Goal: Task Accomplishment & Management: Manage account settings

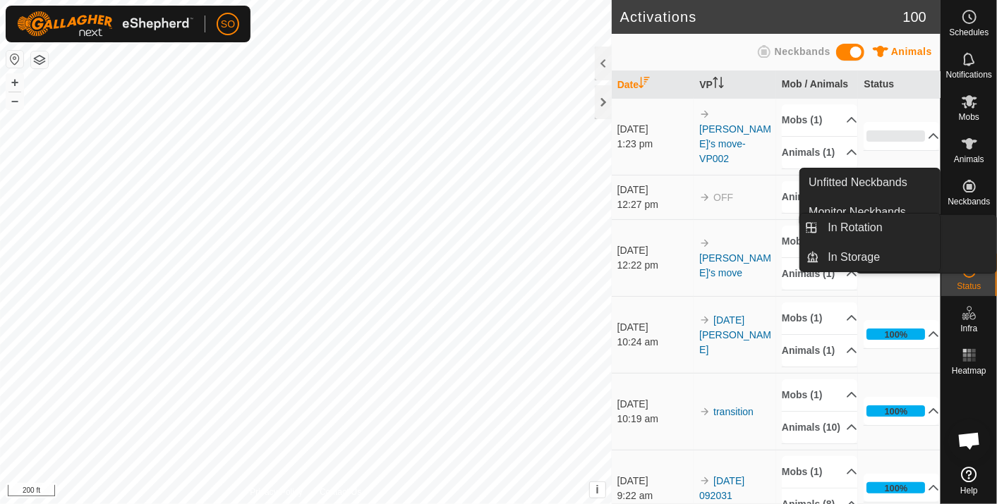
scroll to position [4190, 0]
click at [965, 226] on icon at bounding box center [969, 228] width 17 height 17
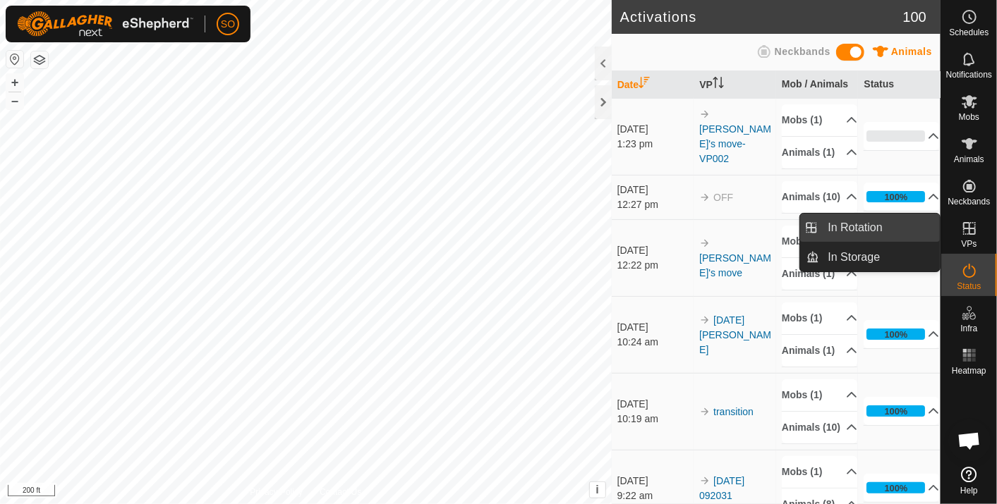
click at [846, 220] on link "In Rotation" at bounding box center [880, 228] width 121 height 28
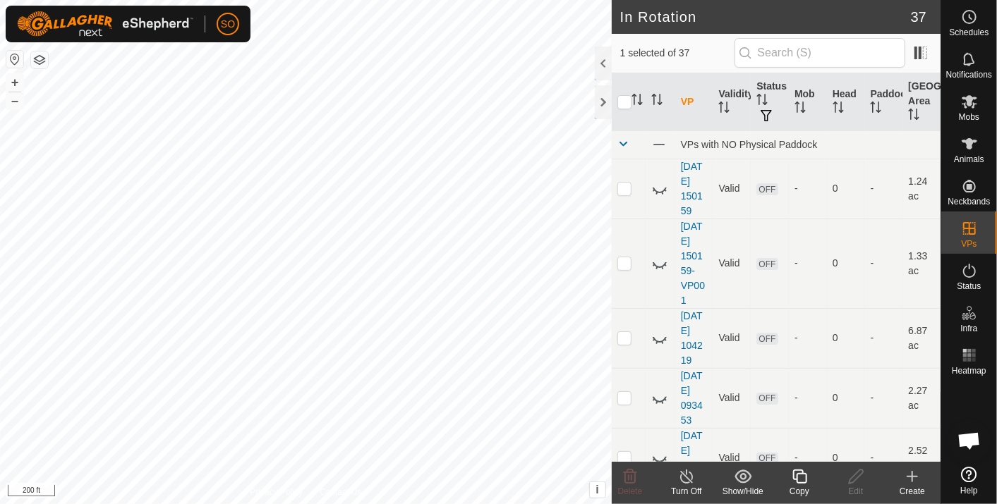
click at [911, 473] on icon at bounding box center [912, 476] width 17 height 17
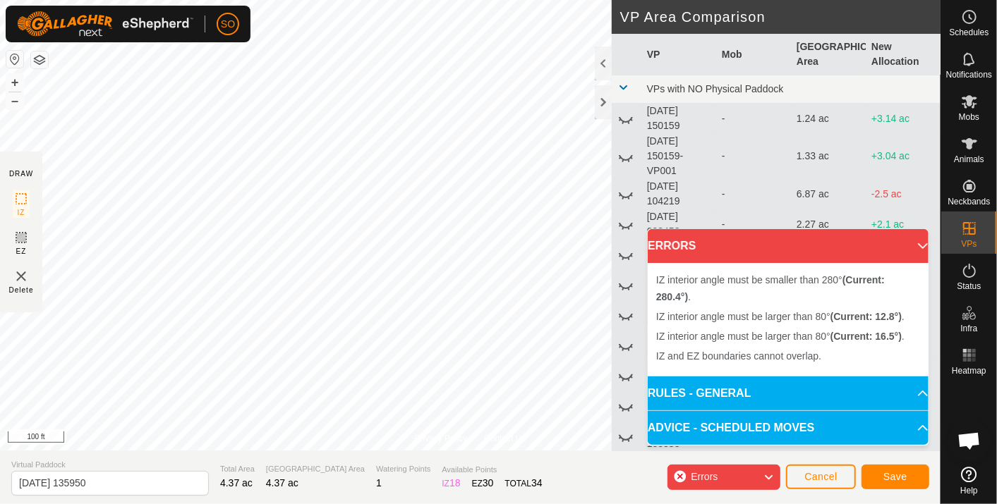
click at [433, 504] on html "SO Schedules Notifications Mobs Animals Neckbands VPs Status Infra Heatmap Help…" at bounding box center [498, 252] width 997 height 504
click at [820, 479] on span "Cancel" at bounding box center [820, 476] width 33 height 11
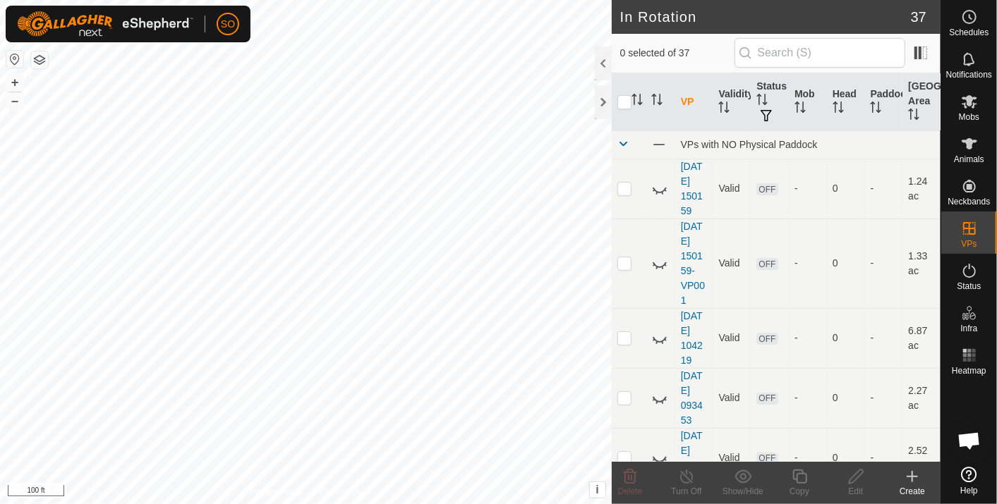
click at [916, 473] on icon at bounding box center [912, 476] width 17 height 17
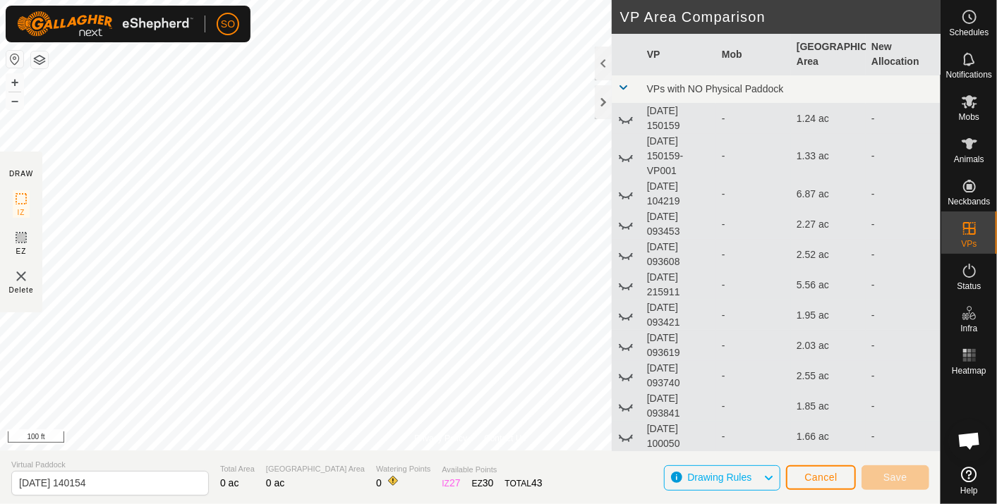
click at [476, 0] on html "SO Schedules Notifications Mobs Animals Neckbands VPs Status Infra Heatmap Help…" at bounding box center [498, 252] width 997 height 504
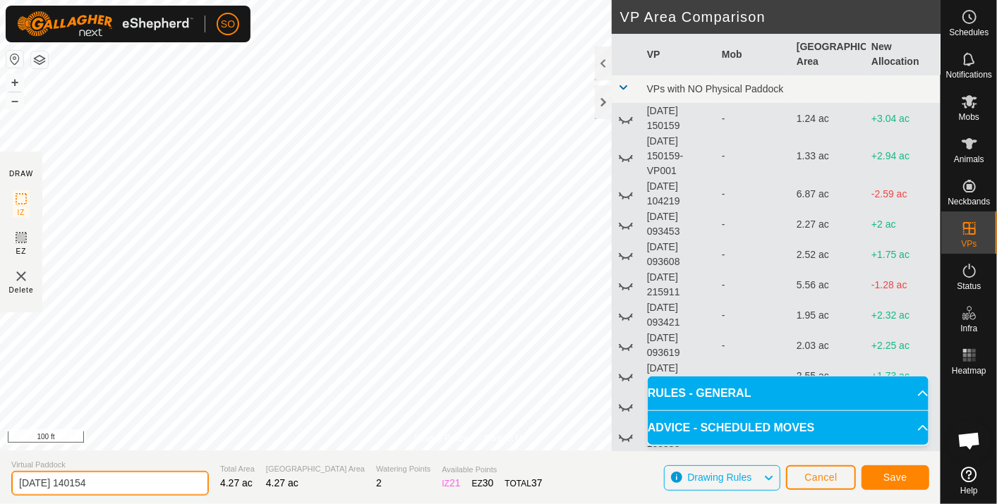
drag, startPoint x: 107, startPoint y: 480, endPoint x: -4, endPoint y: 476, distance: 110.8
click at [0, 476] on html "SO Schedules Notifications Mobs Animals Neckbands VPs Status Infra Heatmap Help…" at bounding box center [498, 252] width 997 height 504
click at [60, 483] on input "the real" at bounding box center [110, 483] width 198 height 25
type input "the real PREG transition"
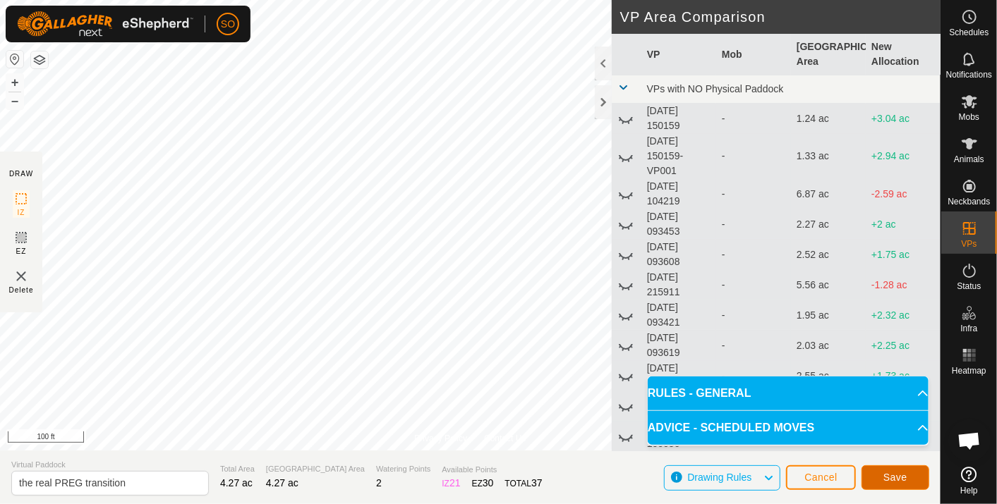
click at [890, 473] on span "Save" at bounding box center [895, 477] width 24 height 11
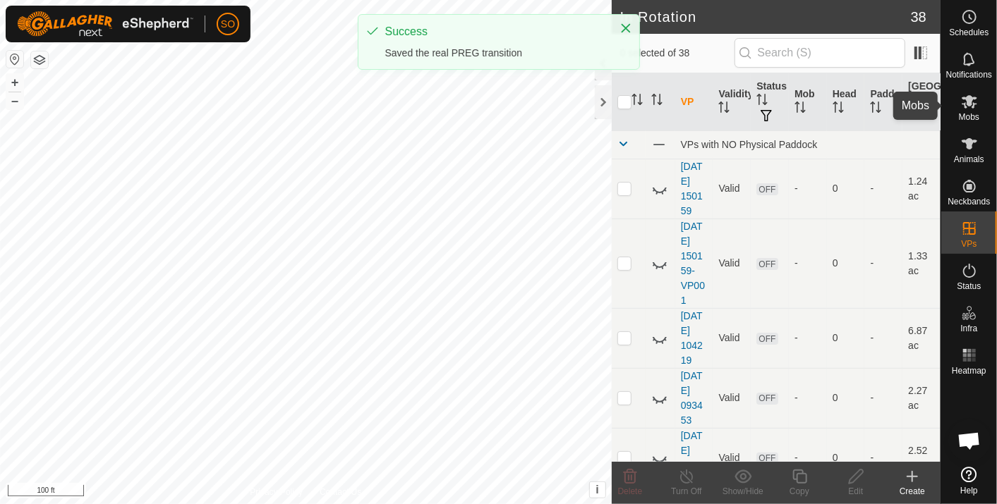
click at [971, 104] on icon at bounding box center [969, 101] width 17 height 17
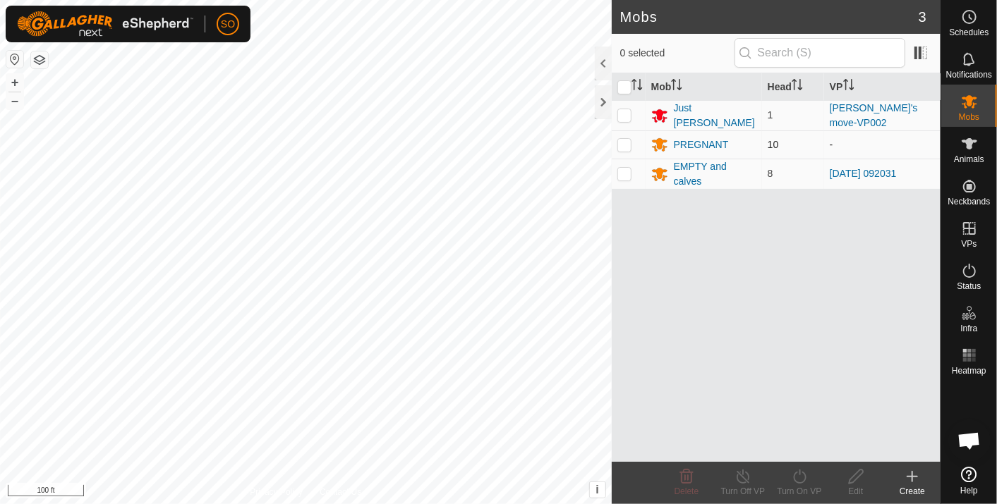
click at [624, 140] on p-checkbox at bounding box center [624, 144] width 14 height 11
checkbox input "true"
click at [797, 473] on icon at bounding box center [799, 477] width 13 height 14
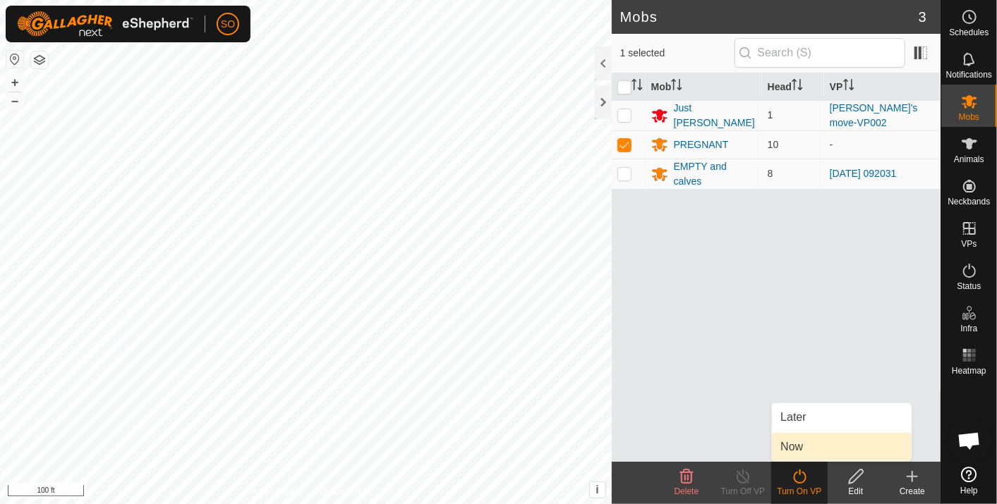
click at [795, 442] on link "Now" at bounding box center [842, 447] width 140 height 28
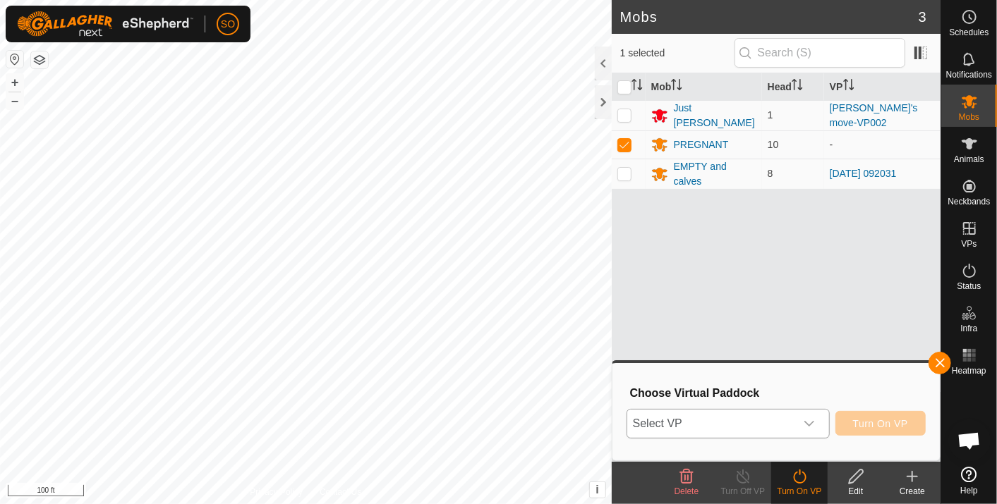
click at [746, 425] on span "Select VP" at bounding box center [711, 424] width 168 height 28
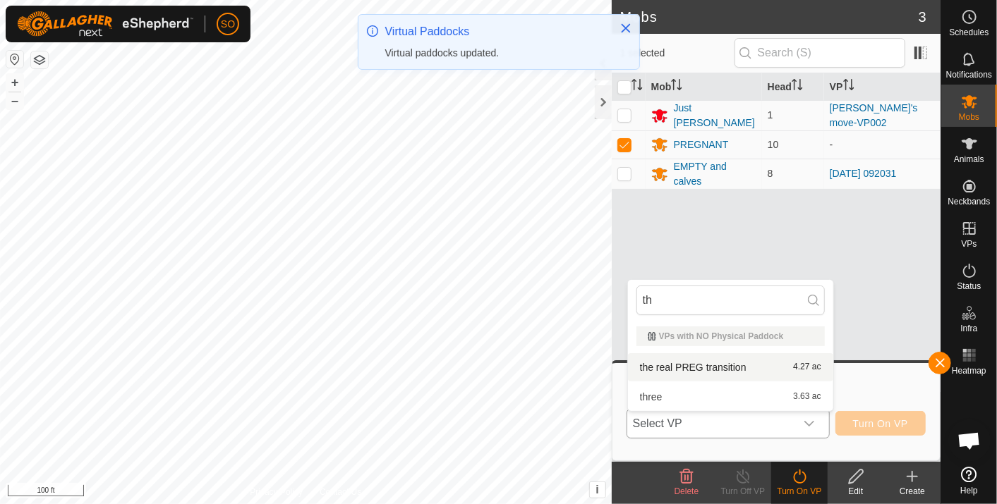
type input "th"
click at [703, 358] on li "the real PREG transition 4.27 ac" at bounding box center [730, 367] width 205 height 28
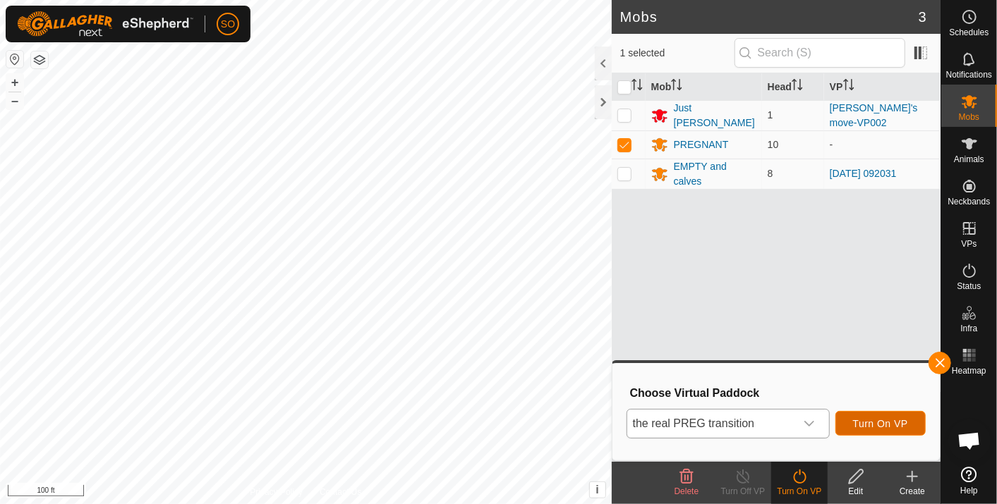
click at [886, 420] on span "Turn On VP" at bounding box center [880, 423] width 55 height 11
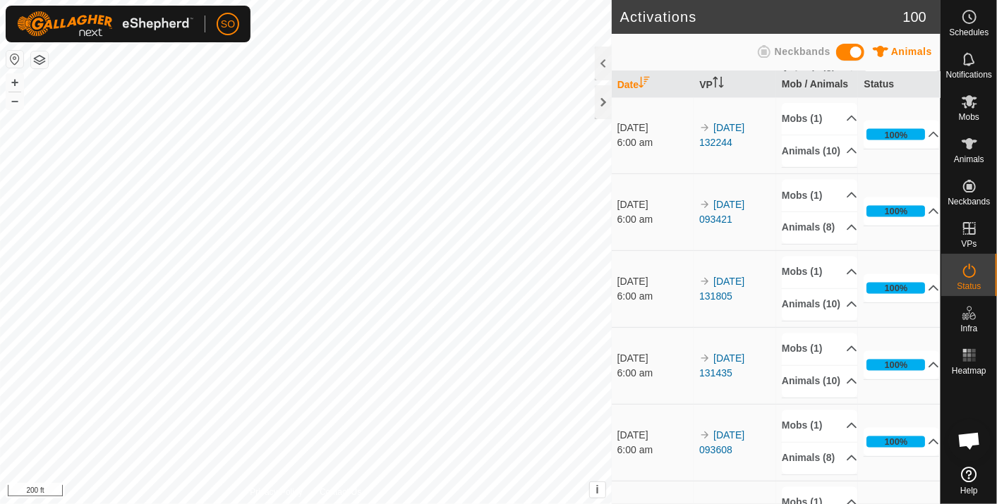
scroll to position [862, 0]
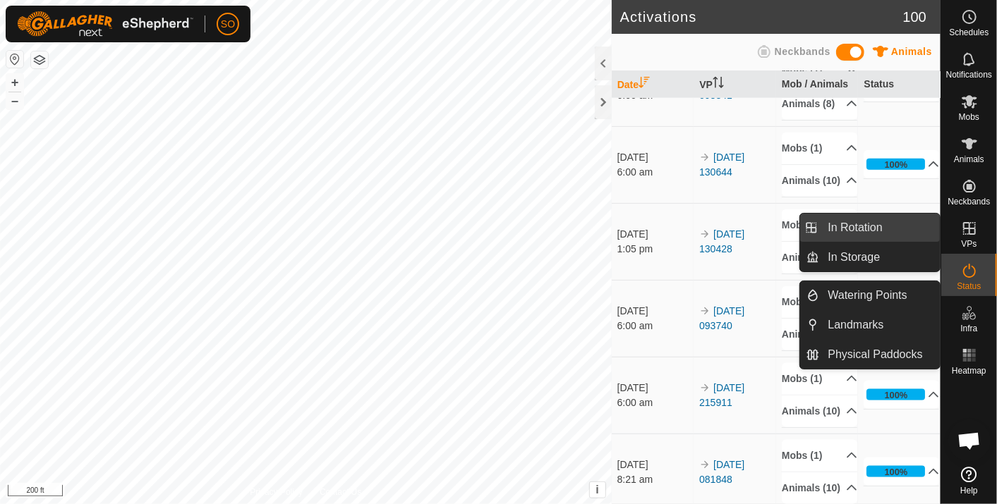
click at [880, 221] on link "In Rotation" at bounding box center [880, 228] width 121 height 28
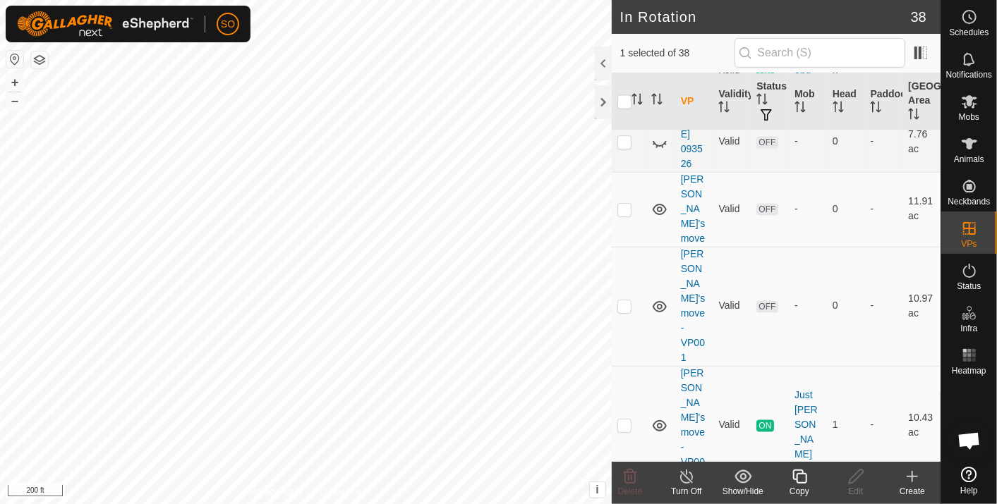
scroll to position [1489, 0]
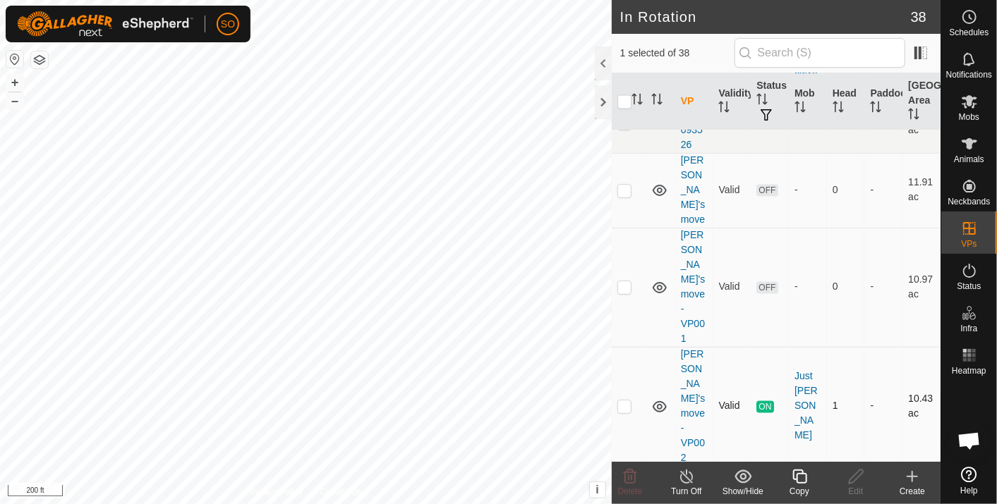
click at [625, 401] on p-checkbox at bounding box center [624, 406] width 14 height 11
checkbox input "true"
click at [683, 473] on line at bounding box center [686, 477] width 11 height 11
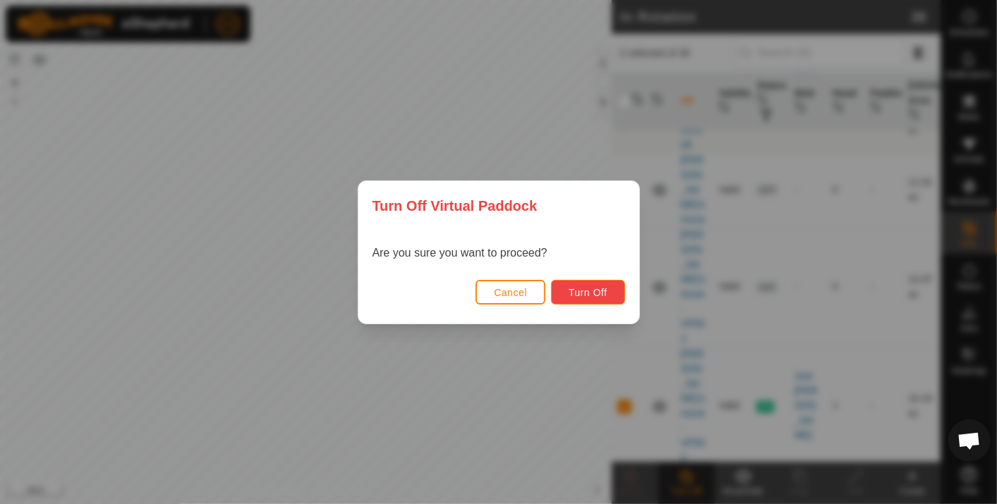
click at [587, 288] on span "Turn Off" at bounding box center [588, 292] width 39 height 11
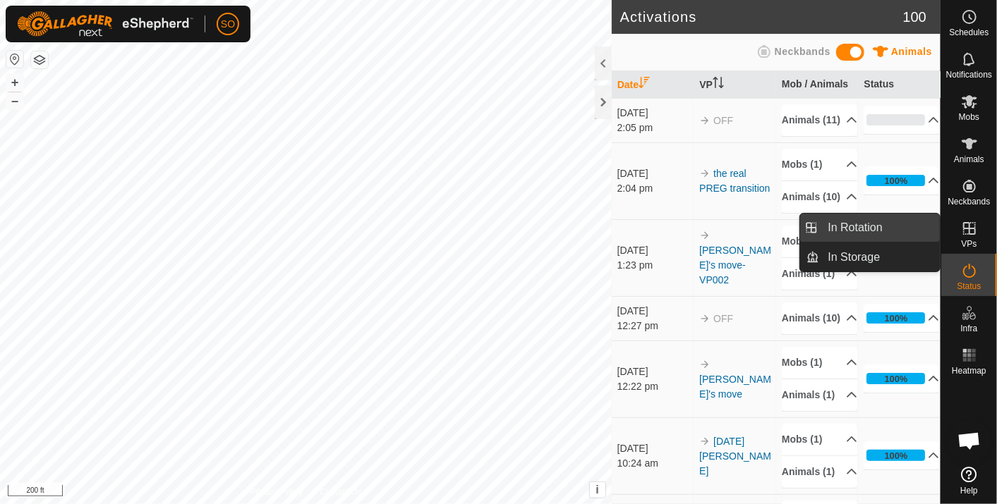
click at [868, 224] on link "In Rotation" at bounding box center [880, 228] width 121 height 28
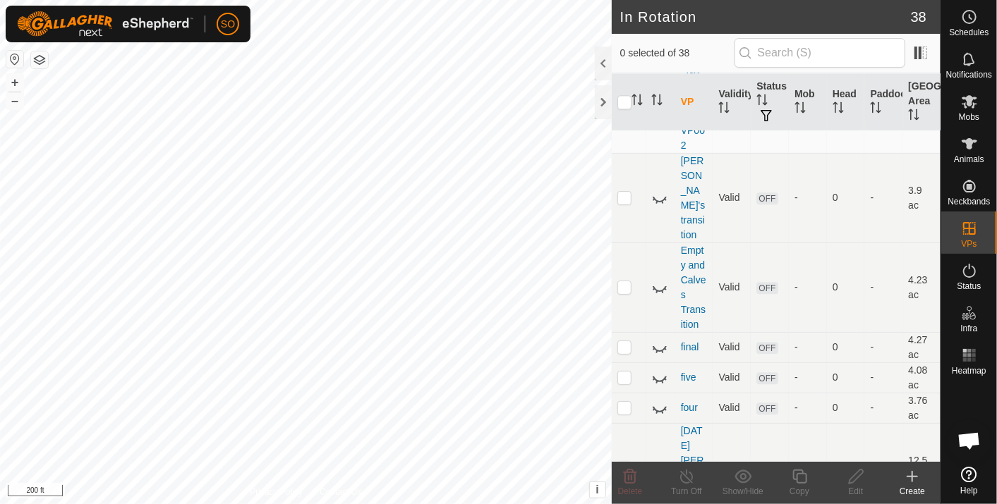
scroll to position [1820, 0]
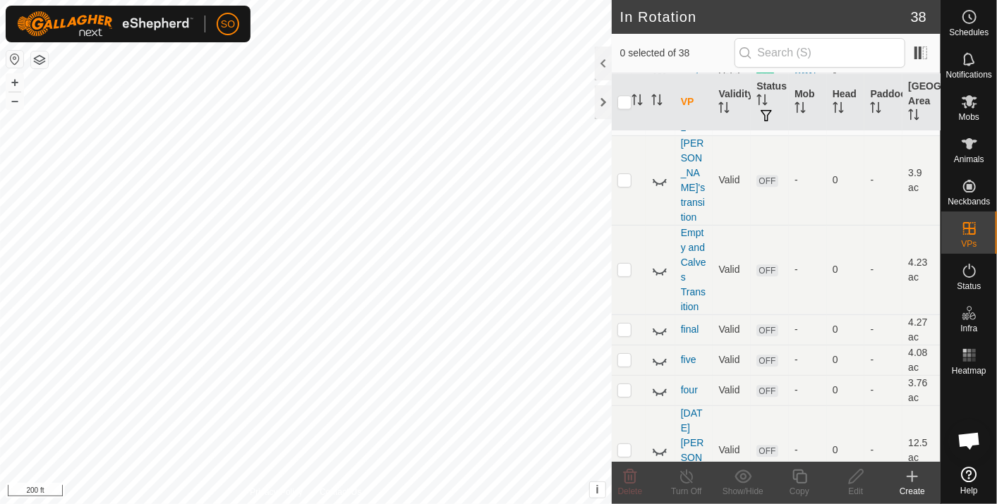
drag, startPoint x: 627, startPoint y: 416, endPoint x: 705, endPoint y: 410, distance: 78.6
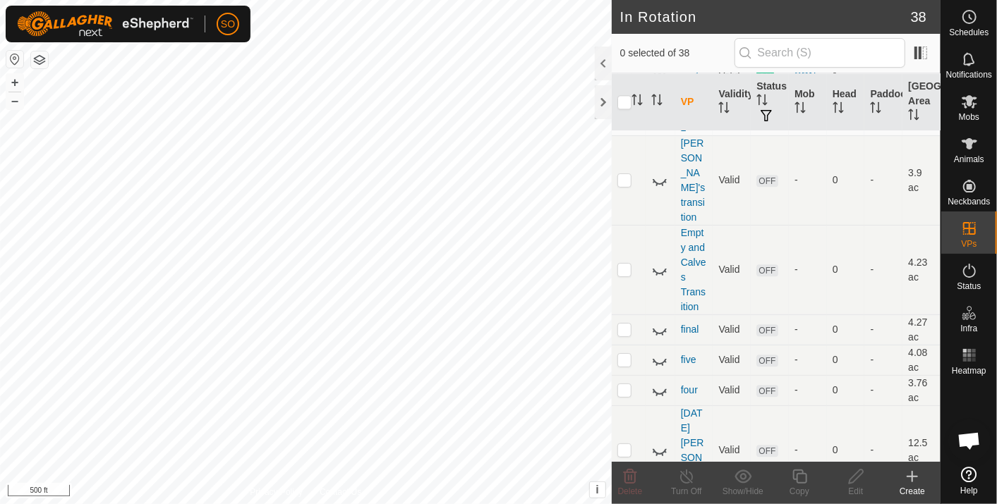
checkbox input "true"
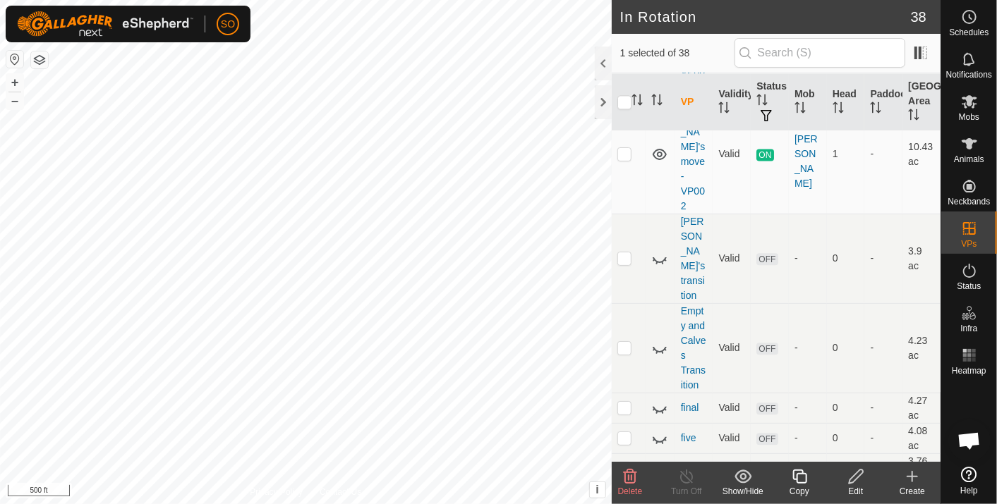
checkbox input "true"
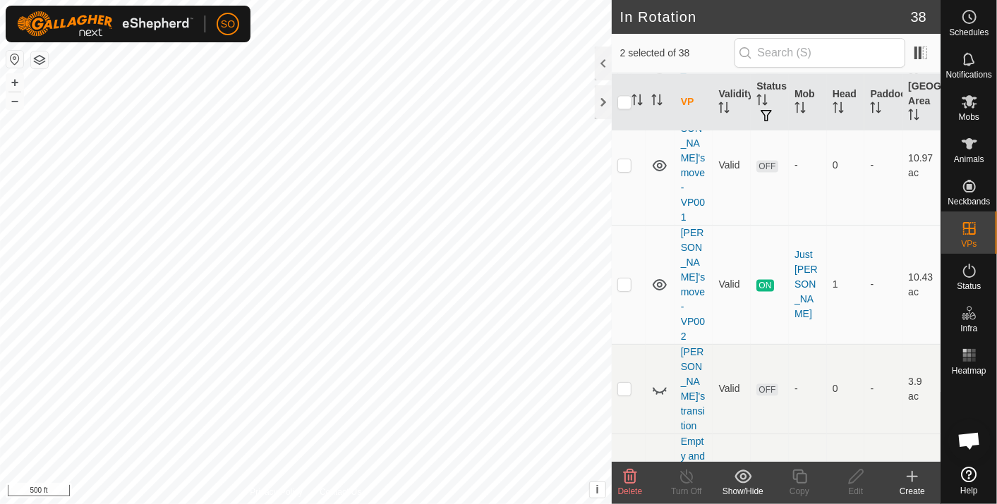
scroll to position [1585, 0]
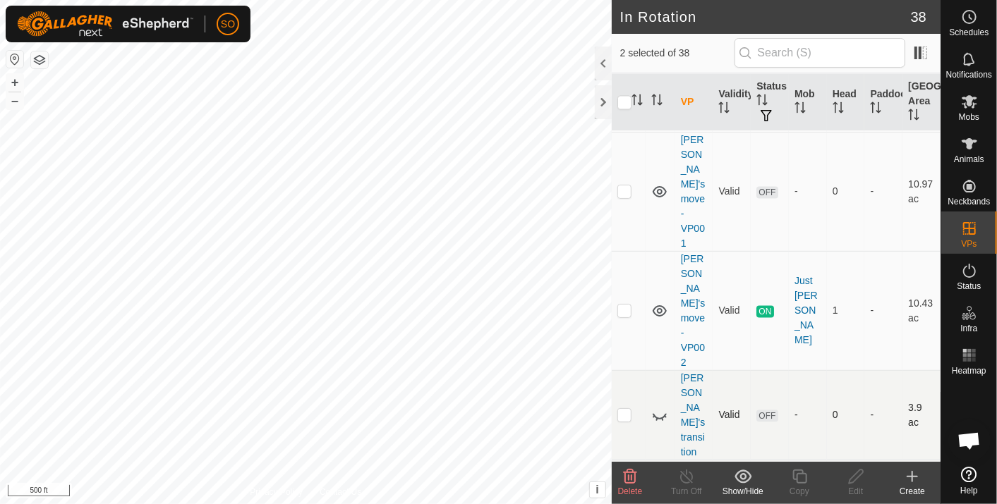
click at [621, 409] on p-checkbox at bounding box center [624, 414] width 14 height 11
checkbox input "true"
click at [624, 305] on p-checkbox at bounding box center [624, 310] width 14 height 11
checkbox input "true"
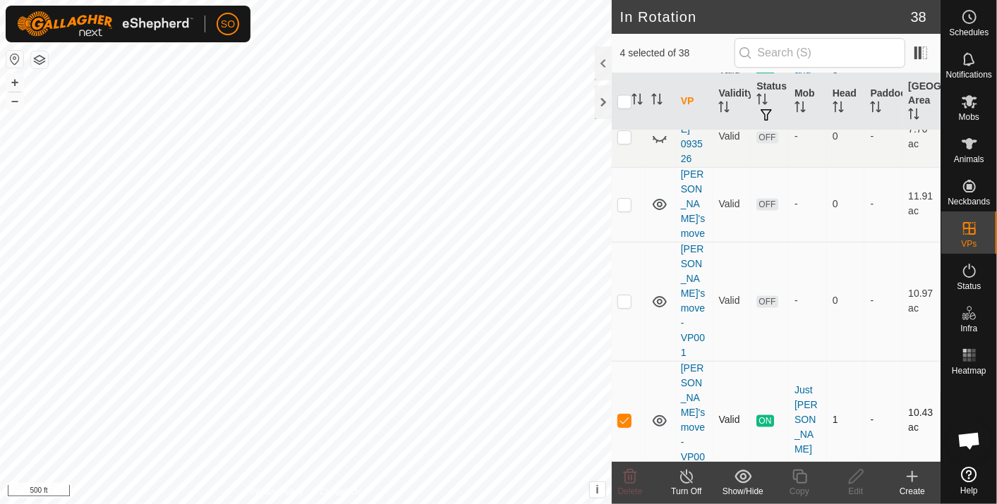
scroll to position [1428, 0]
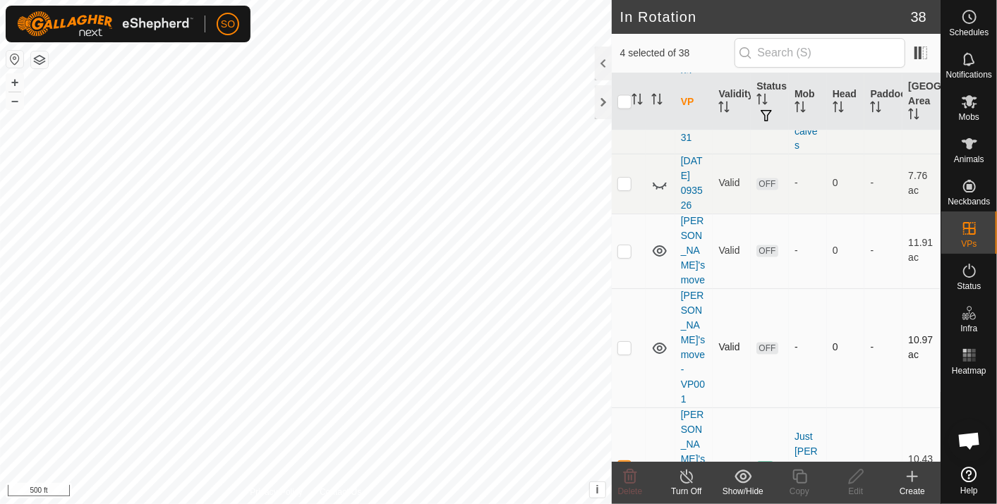
click at [623, 342] on p-checkbox at bounding box center [624, 347] width 14 height 11
checkbox input "true"
click at [622, 245] on p-checkbox at bounding box center [624, 250] width 14 height 11
checkbox input "true"
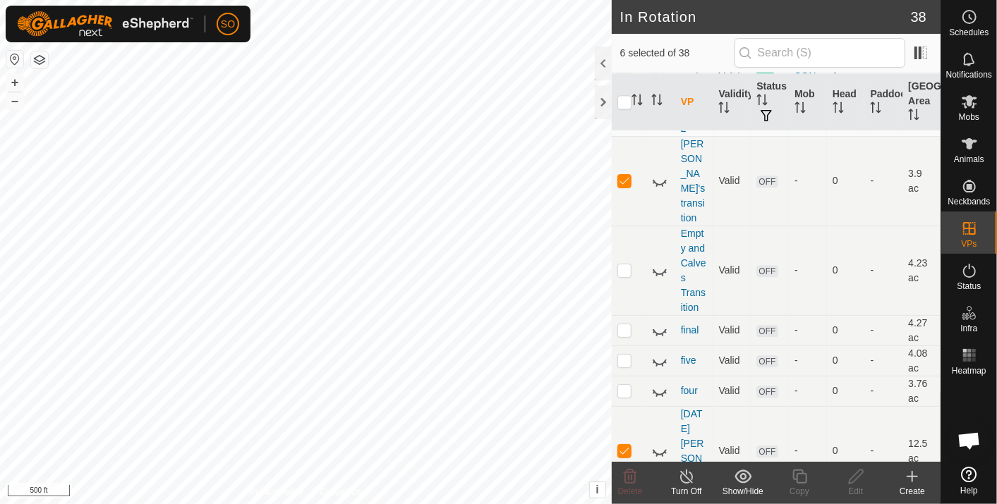
scroll to position [1820, 0]
checkbox input "false"
click at [624, 444] on p-checkbox at bounding box center [624, 449] width 14 height 11
checkbox input "false"
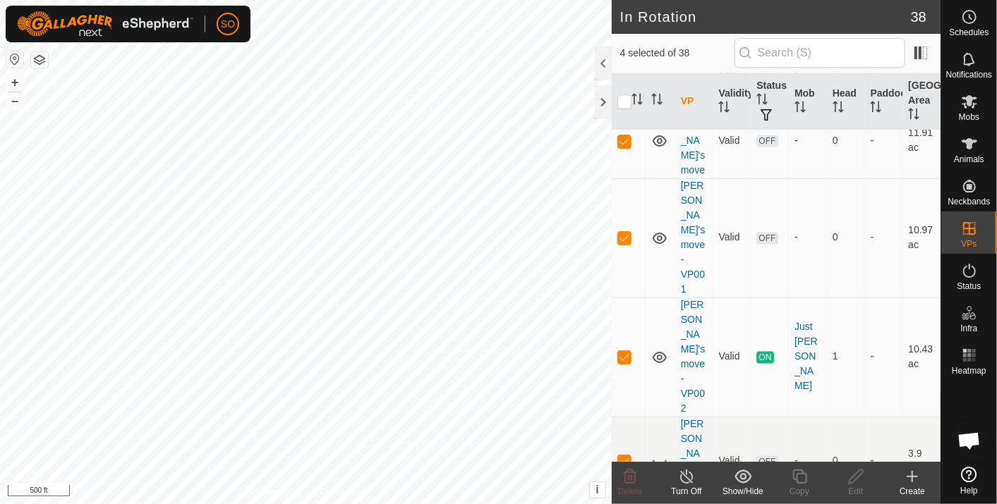
scroll to position [1507, 0]
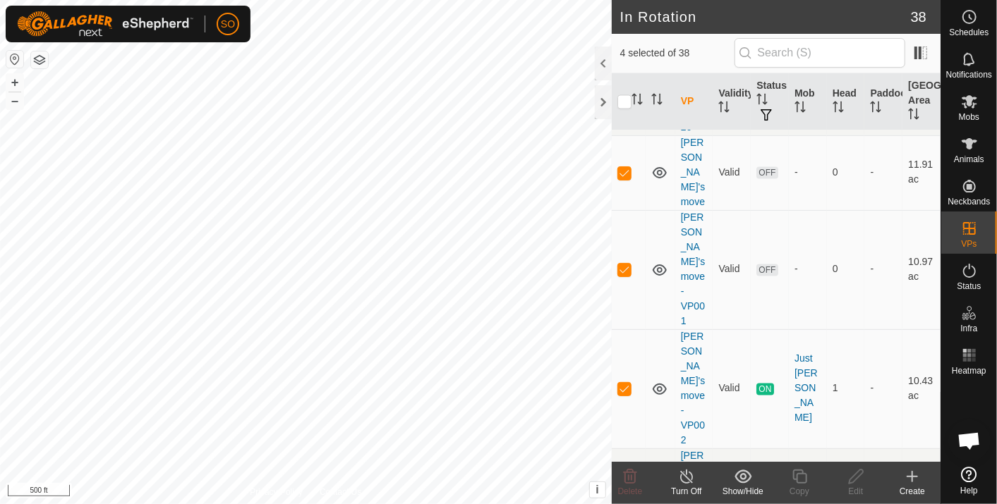
click at [624, 487] on p-checkbox at bounding box center [624, 492] width 14 height 11
checkbox input "false"
click at [625, 383] on p-checkbox at bounding box center [624, 388] width 14 height 11
checkbox input "false"
click at [624, 487] on p-checkbox at bounding box center [624, 492] width 14 height 11
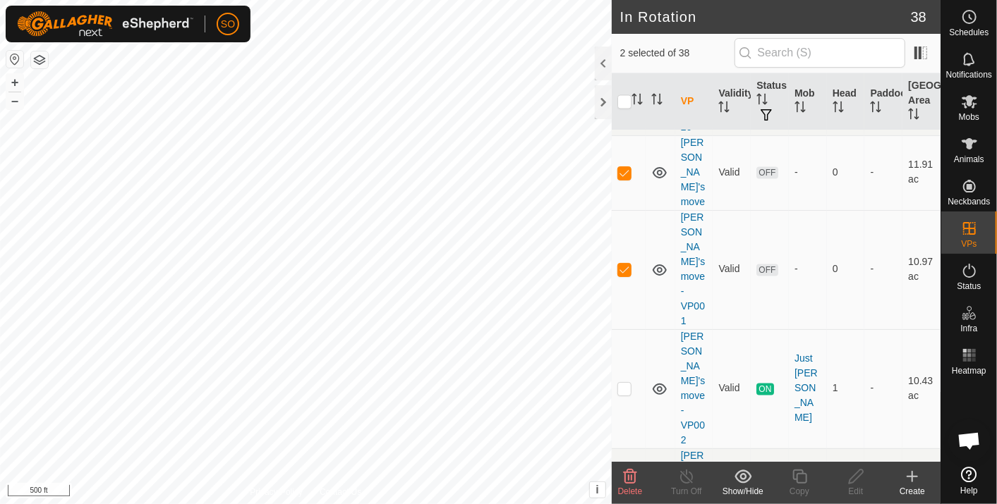
checkbox input "true"
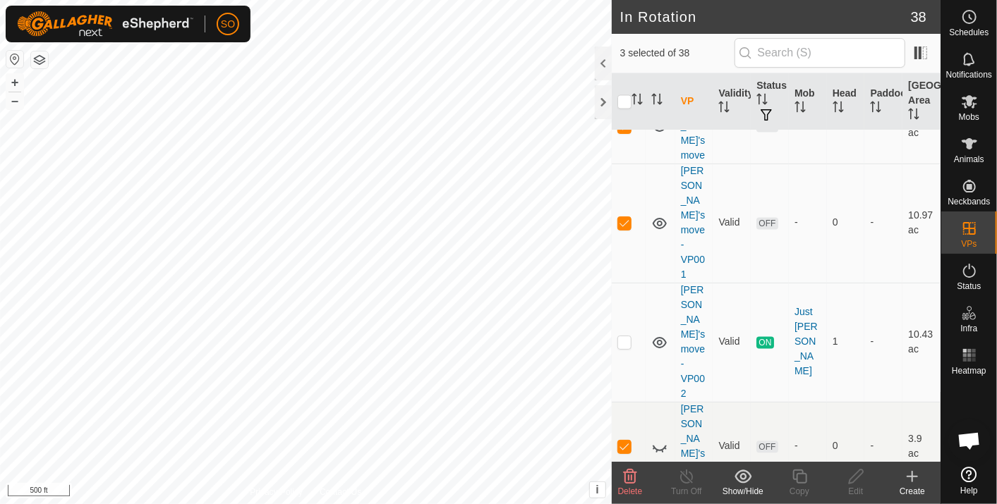
scroll to position [1585, 0]
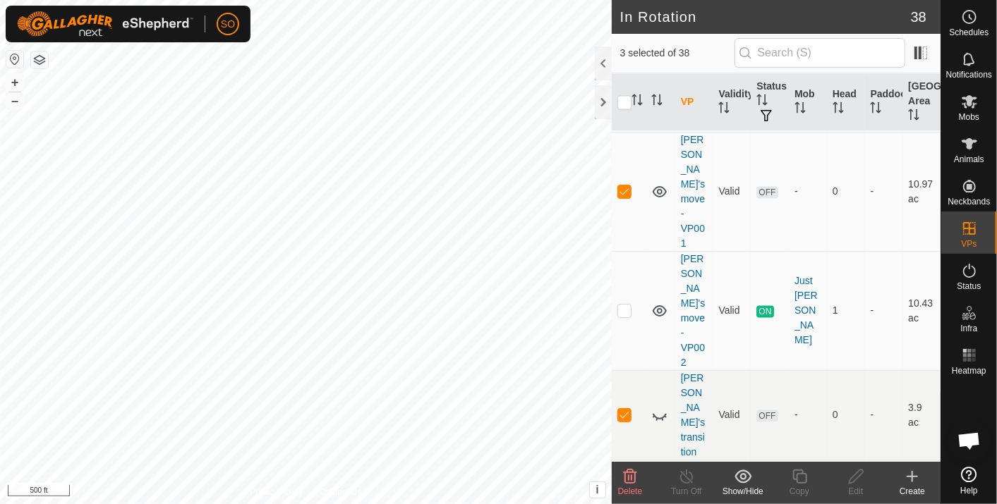
click at [629, 474] on icon at bounding box center [629, 476] width 17 height 17
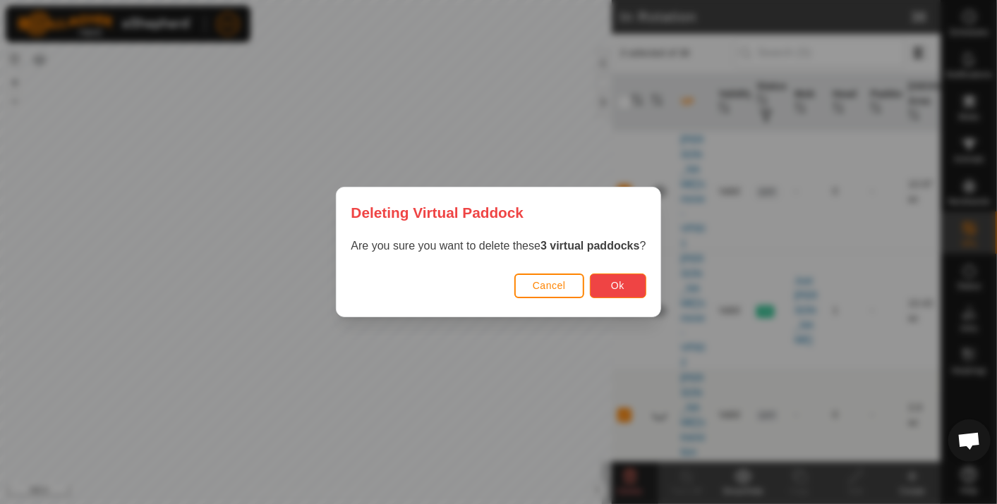
click at [616, 286] on span "Ok" at bounding box center [617, 285] width 13 height 11
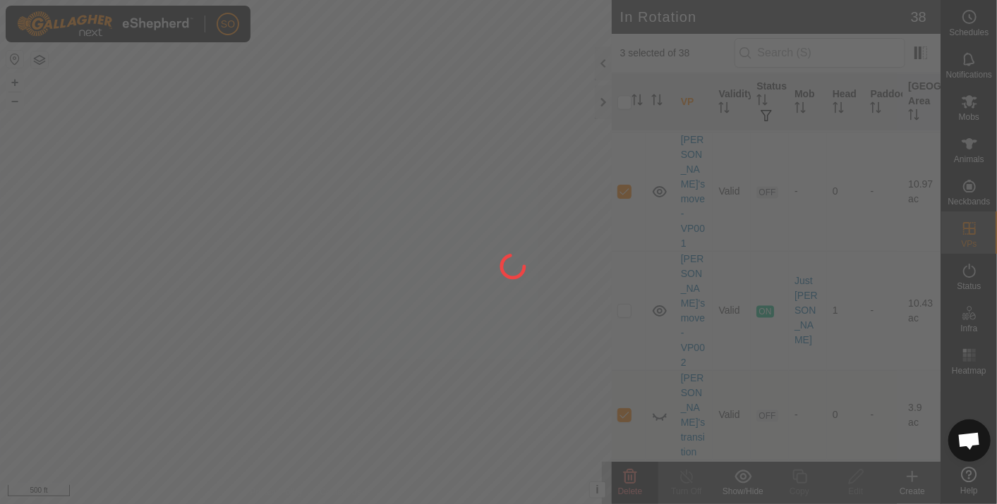
checkbox input "false"
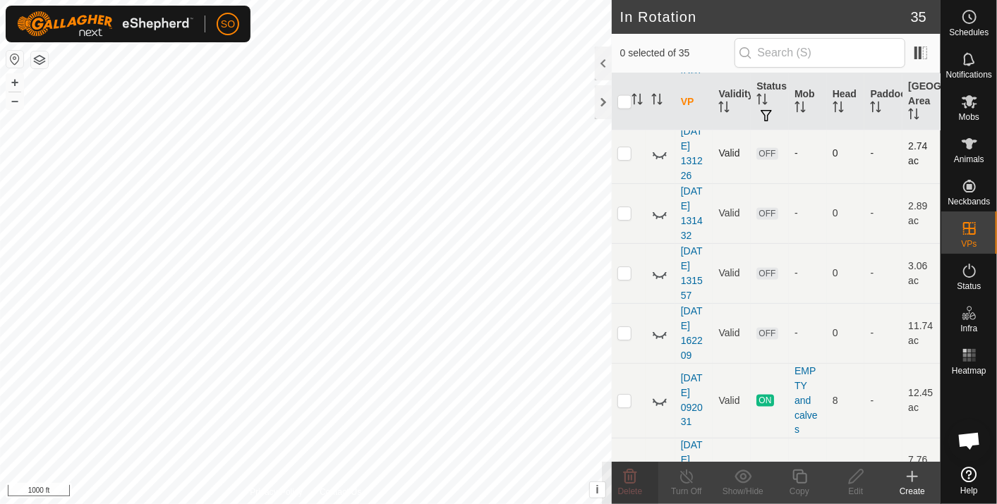
scroll to position [1254, 0]
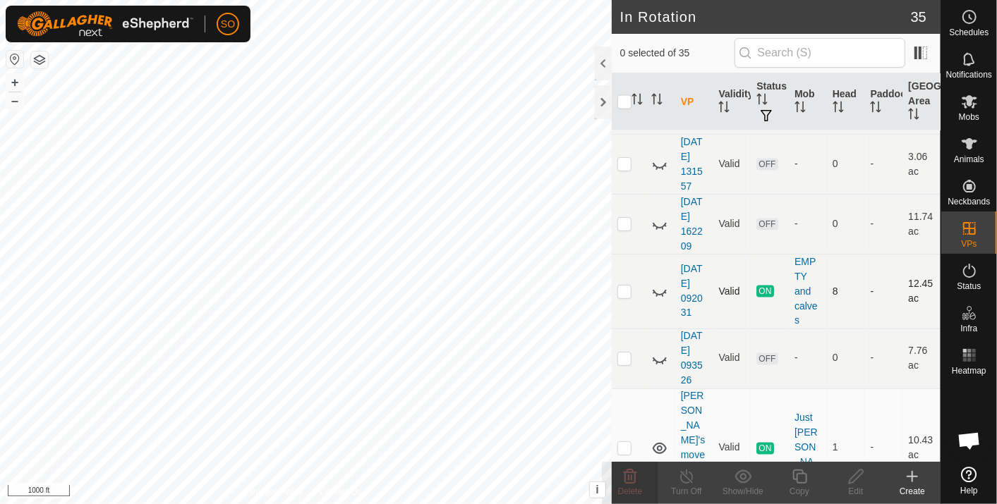
click at [655, 284] on icon at bounding box center [659, 291] width 17 height 17
